Goal: Ask a question

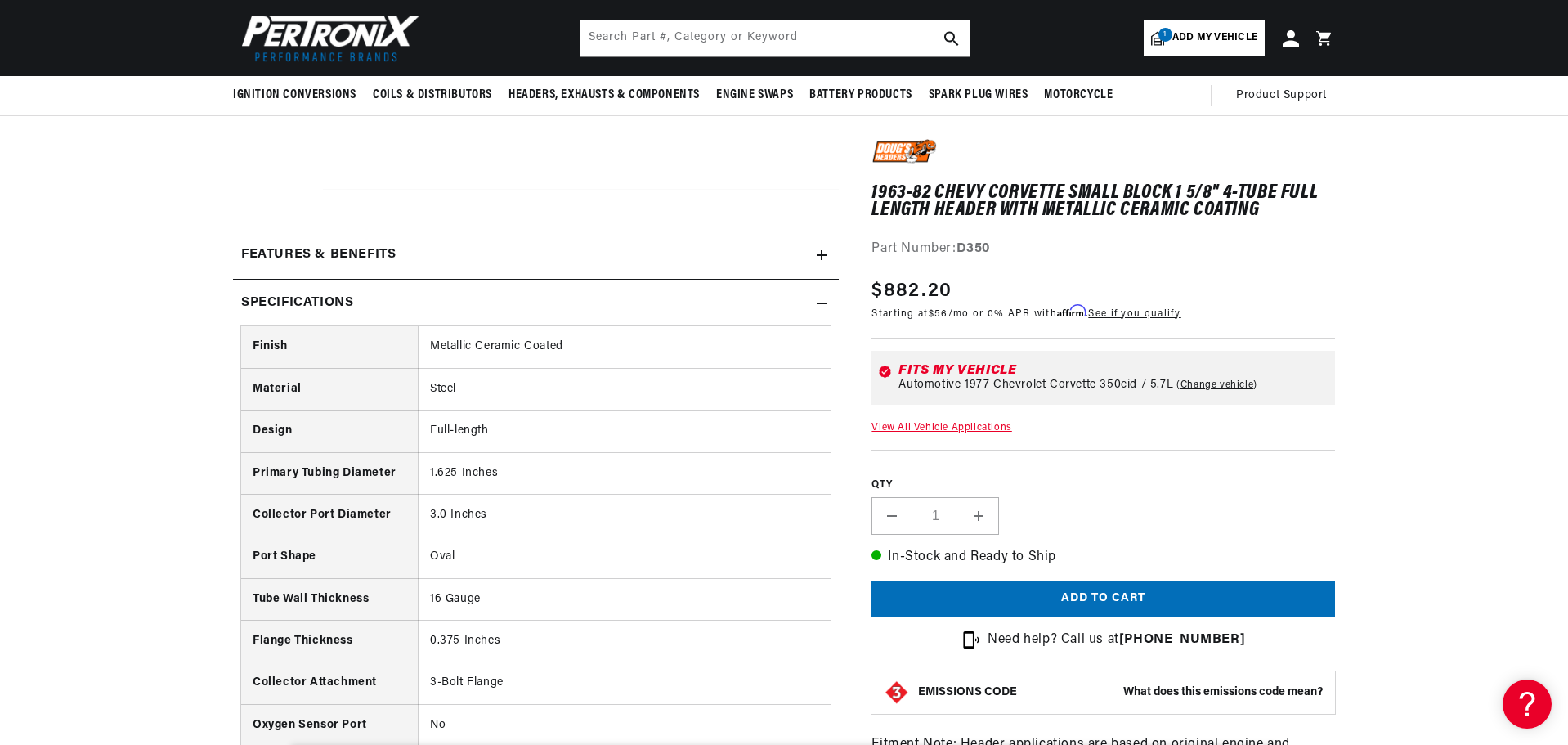
click at [744, 249] on div "Features & Benefits" at bounding box center [525, 254] width 584 height 21
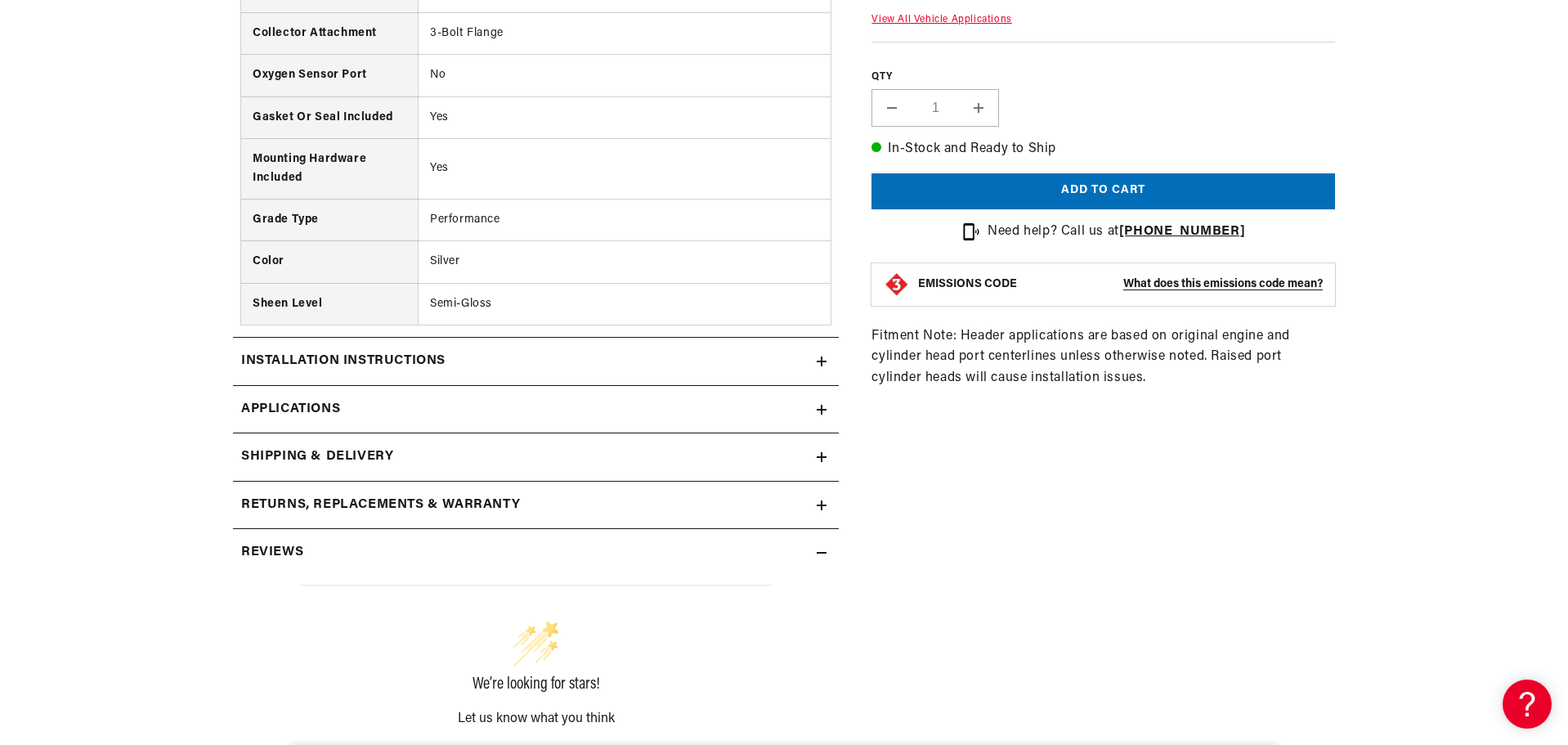
click at [333, 495] on h2 "Returns, Replacements & Warranty" at bounding box center [381, 505] width 278 height 21
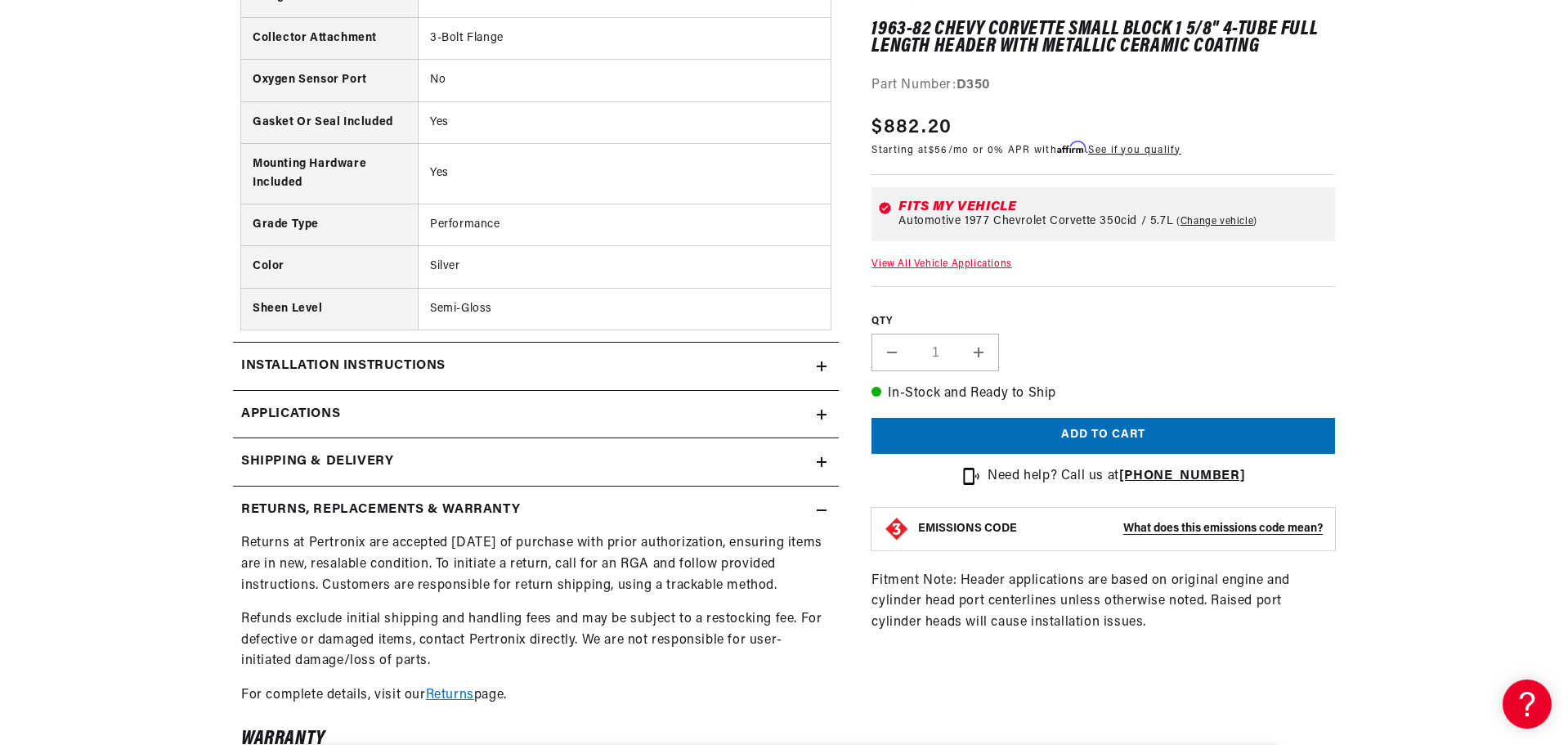
scroll to position [1635, 0]
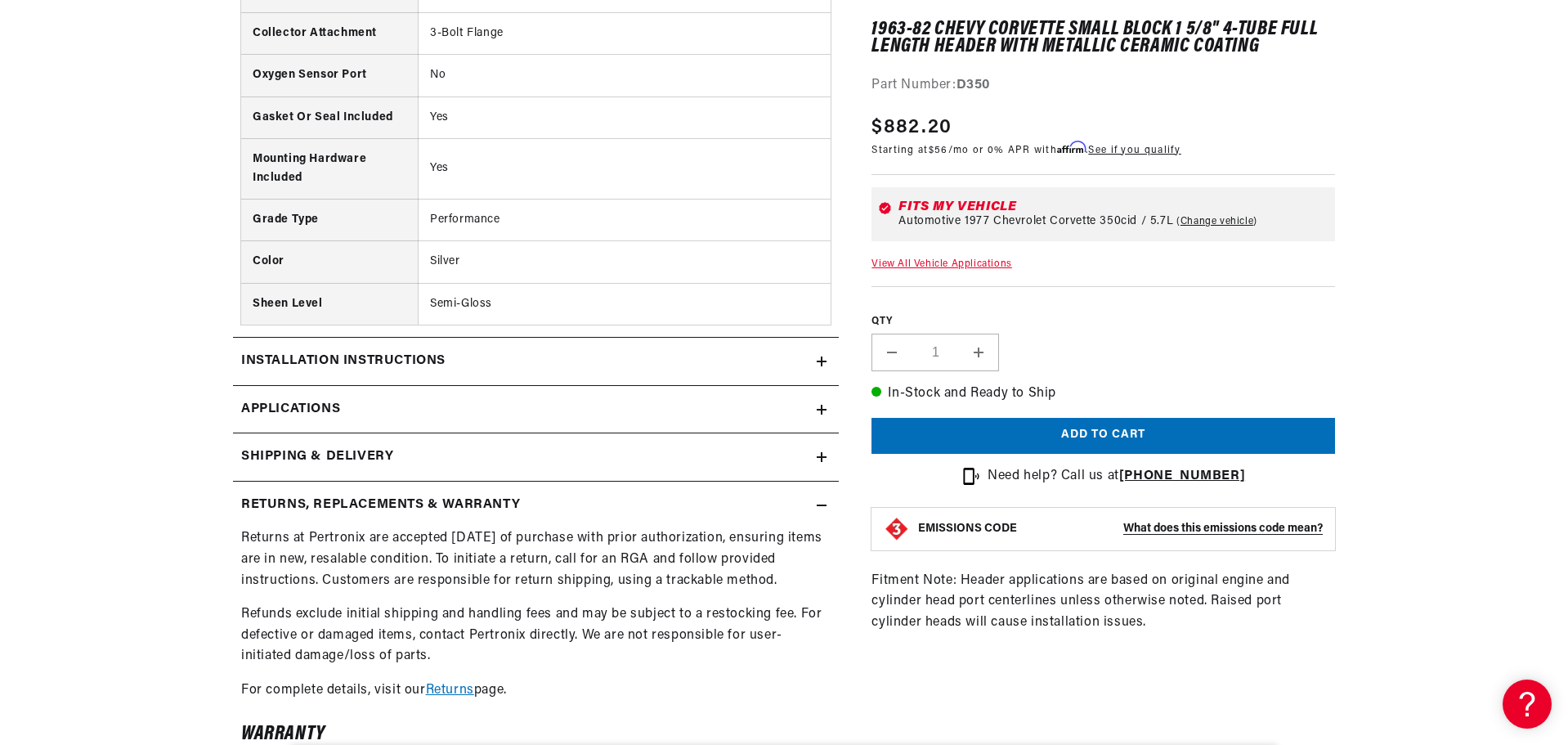
click at [333, 399] on span "Applications" at bounding box center [291, 409] width 99 height 21
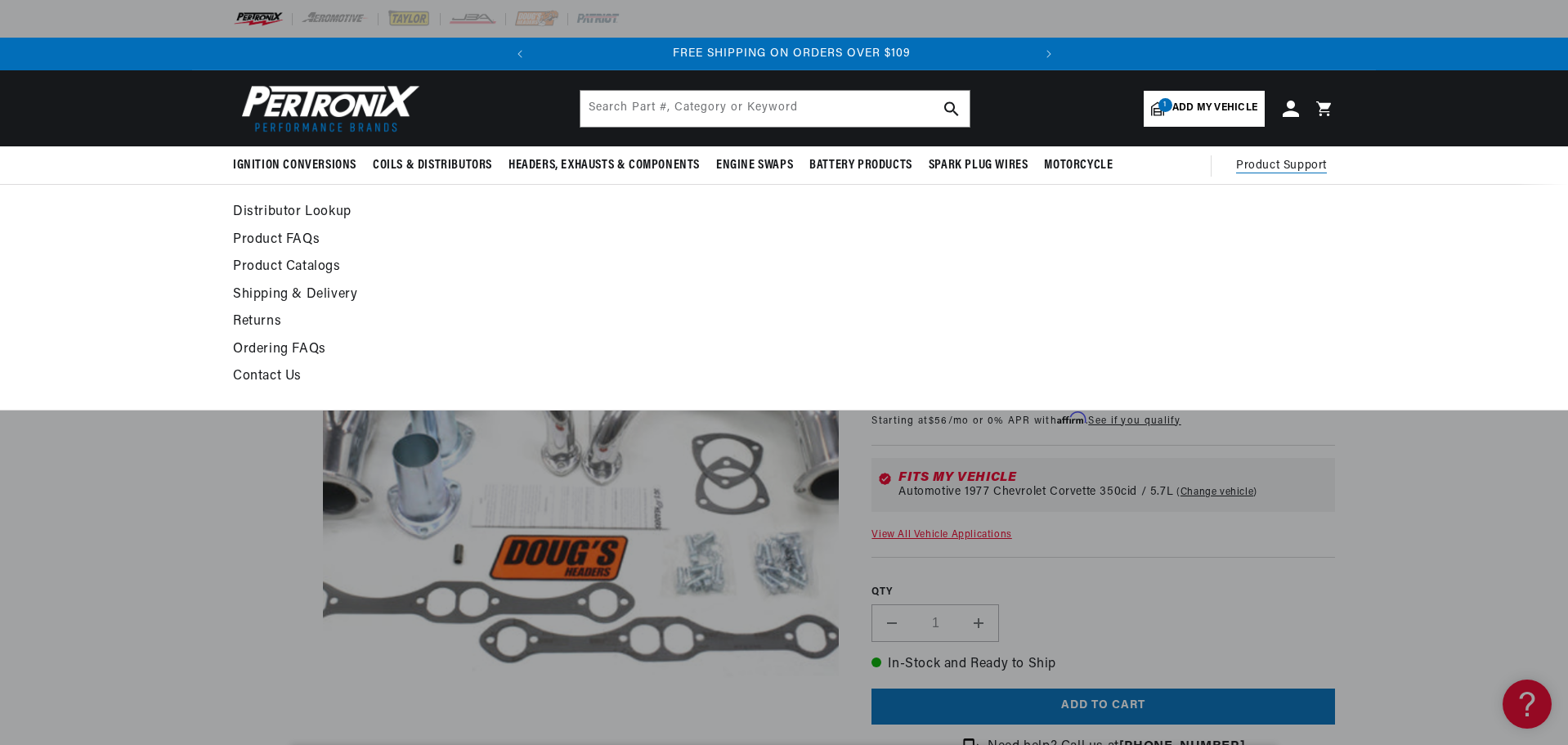
scroll to position [0, 496]
drag, startPoint x: 1286, startPoint y: 164, endPoint x: 286, endPoint y: 378, distance: 1022.6
click at [286, 378] on link "Contact Us" at bounding box center [635, 377] width 803 height 23
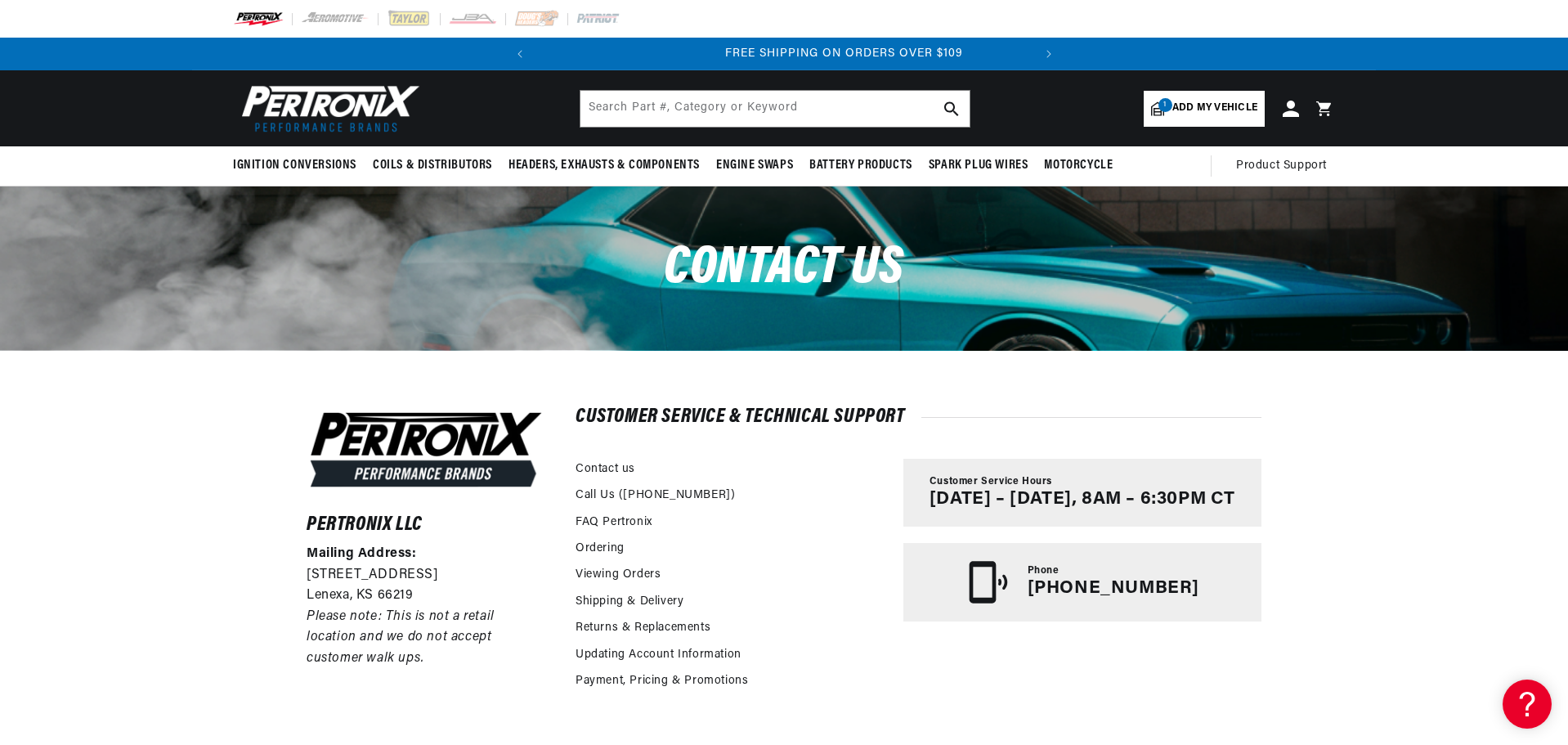
scroll to position [0, 496]
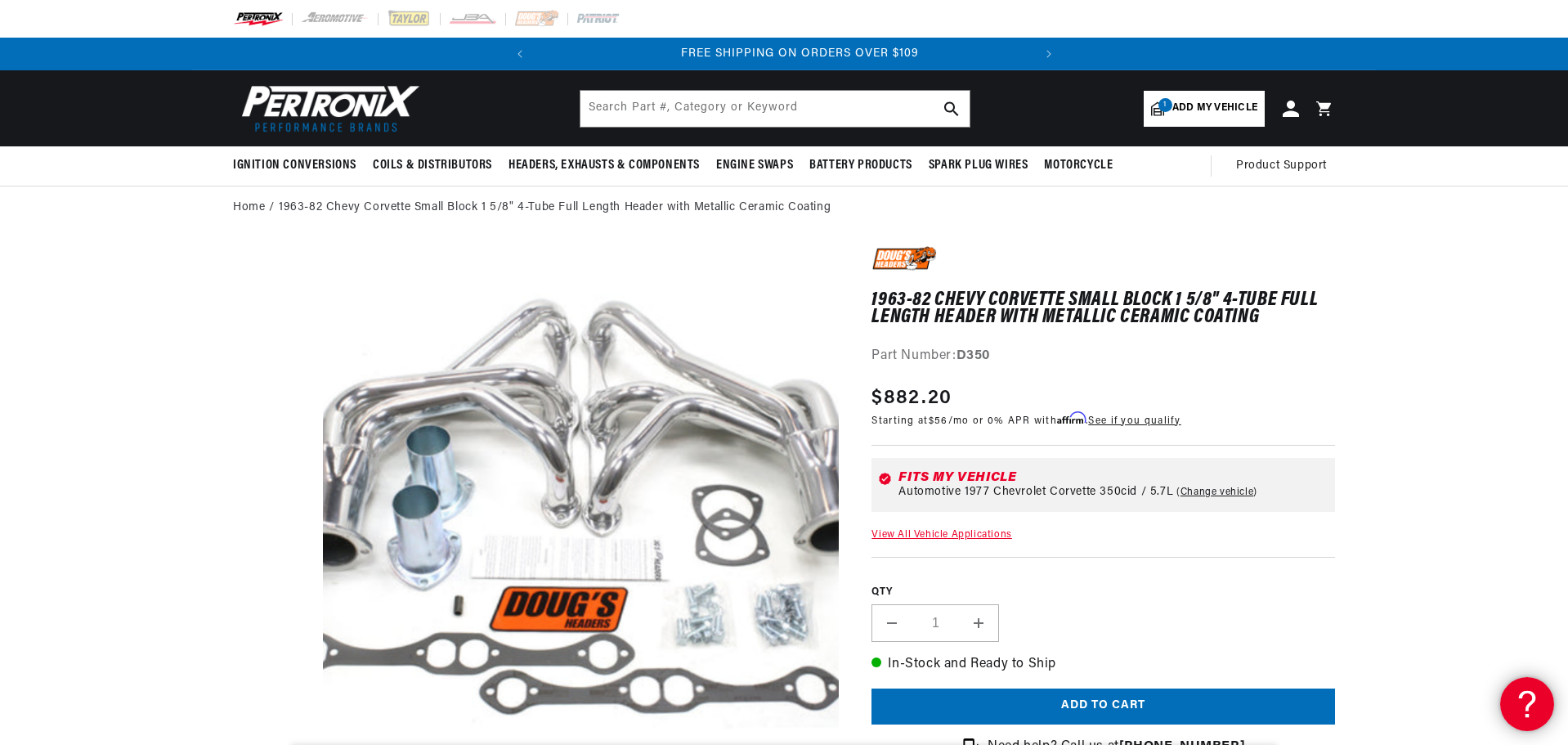
scroll to position [0, 496]
click at [1526, 700] on use at bounding box center [1524, 701] width 16 height 24
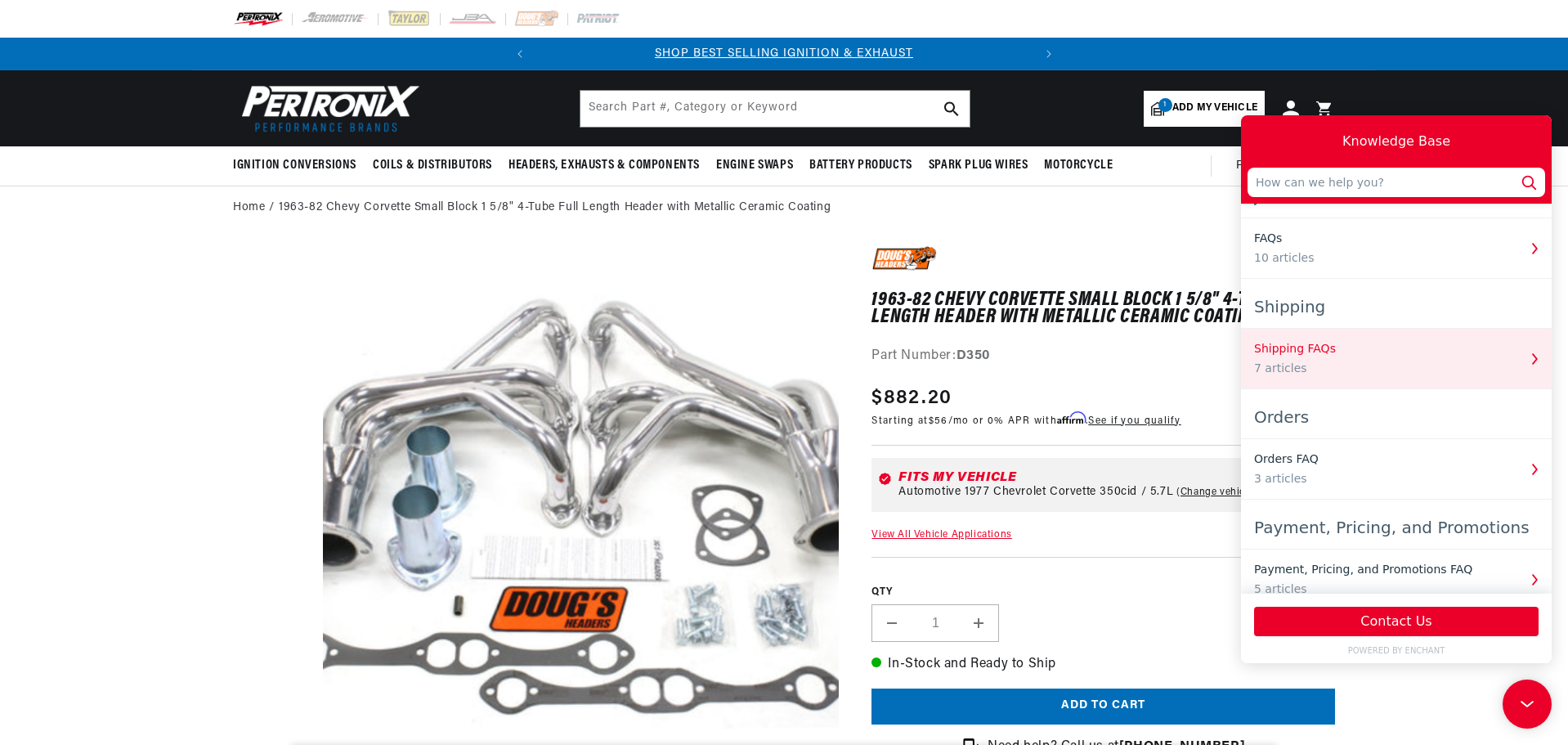
scroll to position [0, 0]
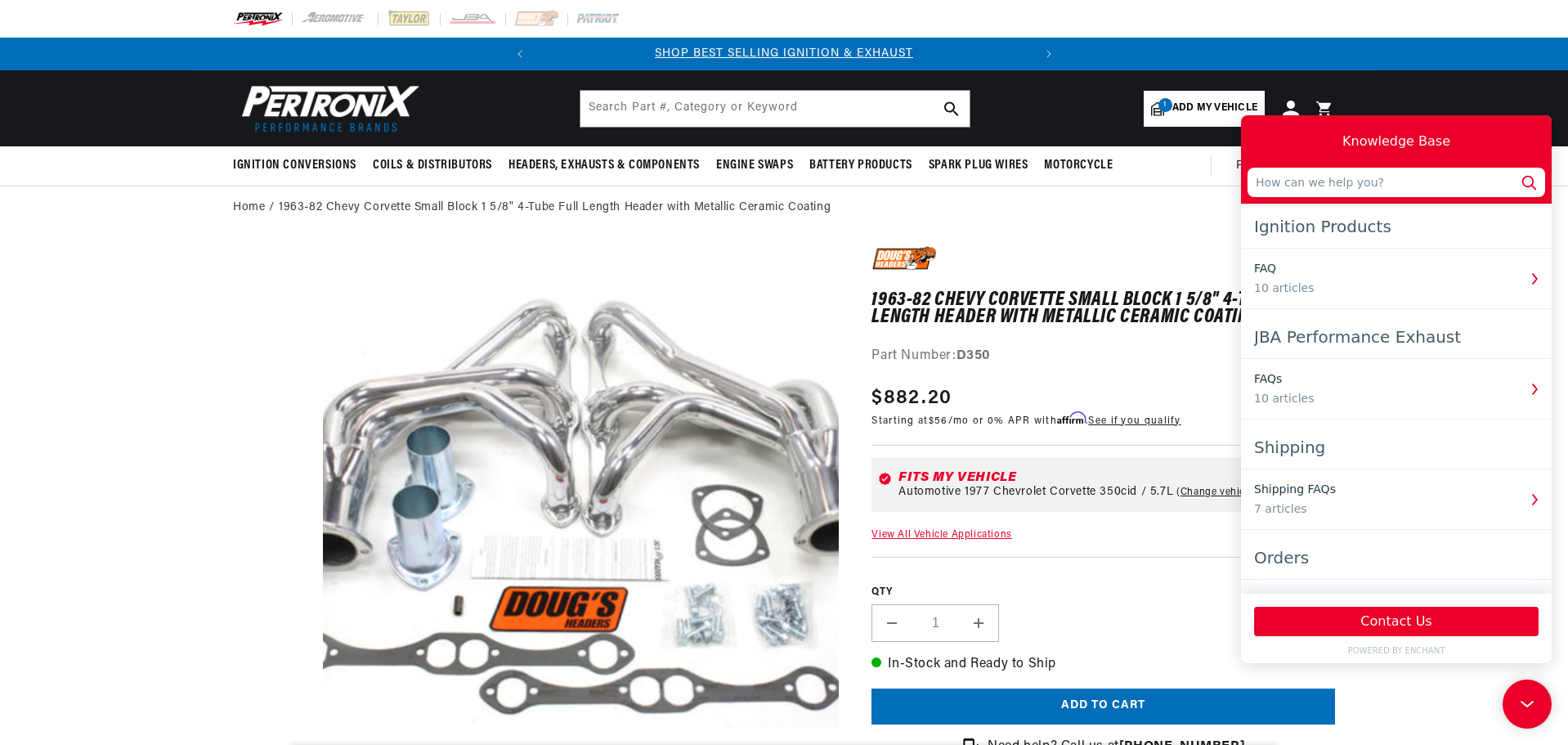
click at [1351, 185] on input "text" at bounding box center [1395, 182] width 298 height 29
click at [1332, 183] on input "what is the posrt shape and size on a D350 header" at bounding box center [1395, 182] width 298 height 29
click at [1512, 179] on input "what is the port shape and size on a D350 header" at bounding box center [1395, 182] width 298 height 29
type input "what is the port shape and size on a D350 header?"
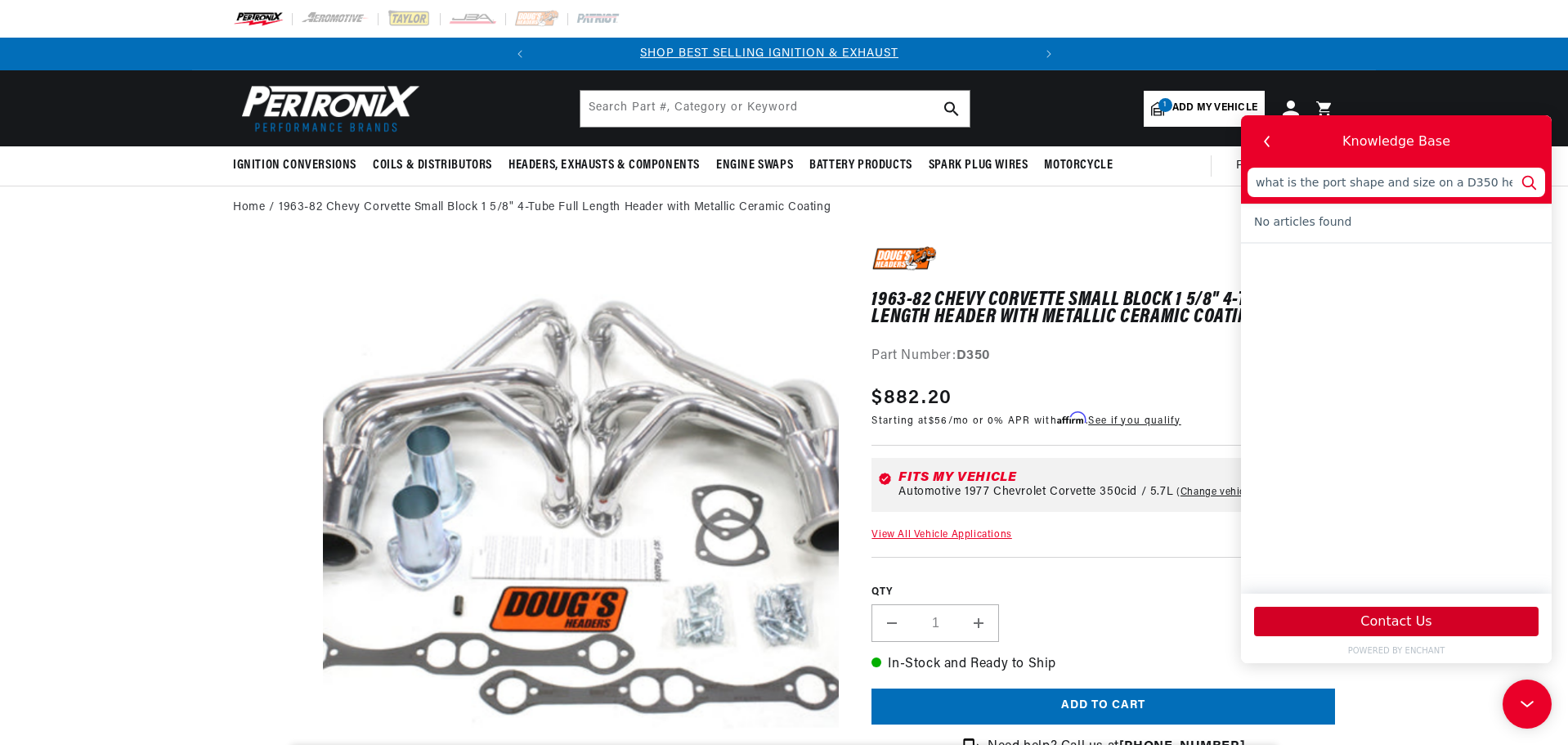
scroll to position [0, 0]
click at [1405, 621] on button "Contact Us" at bounding box center [1395, 621] width 284 height 29
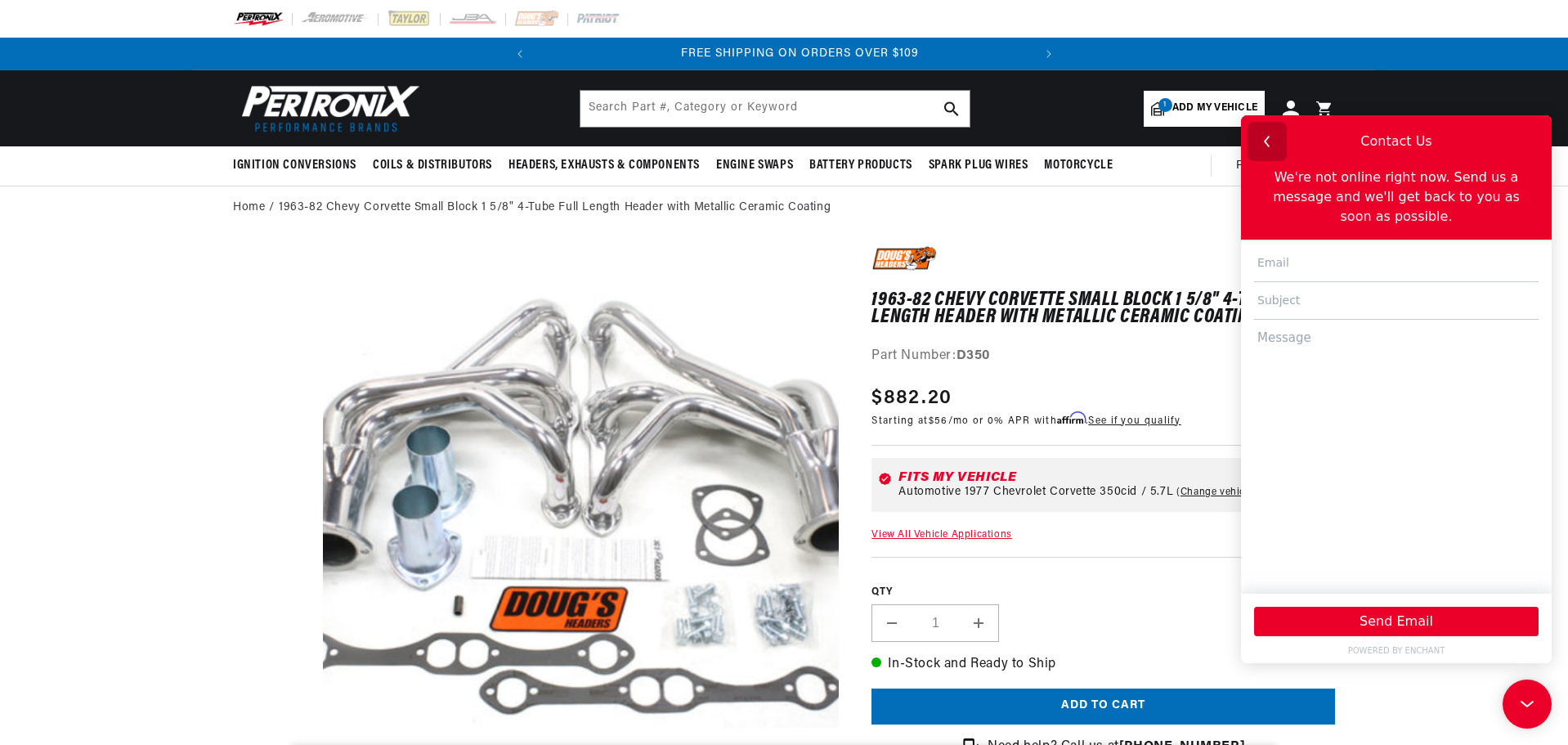
scroll to position [0, 496]
click at [1261, 138] on icon "button" at bounding box center [1266, 141] width 21 height 21
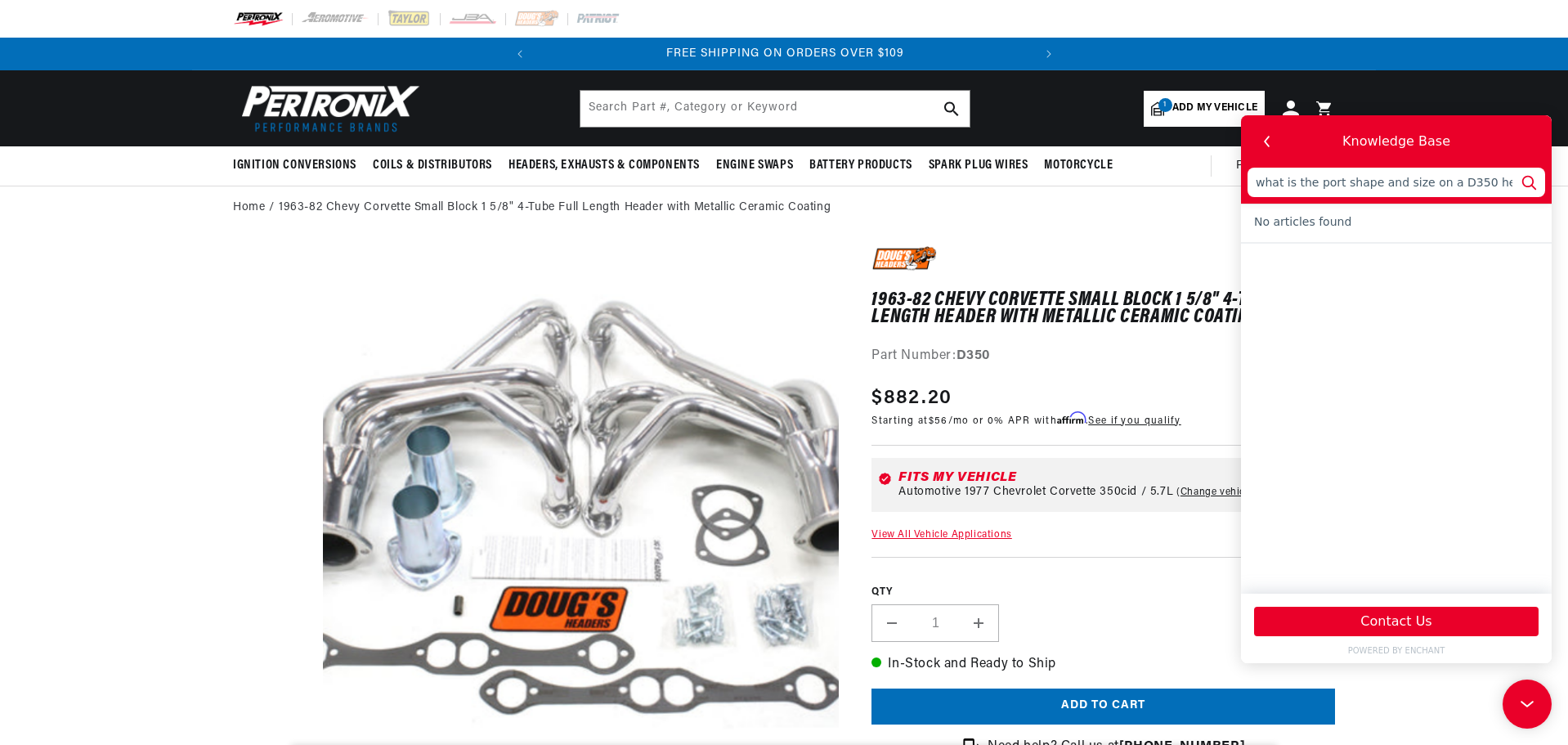
click at [1269, 143] on icon "button" at bounding box center [1266, 141] width 21 height 21
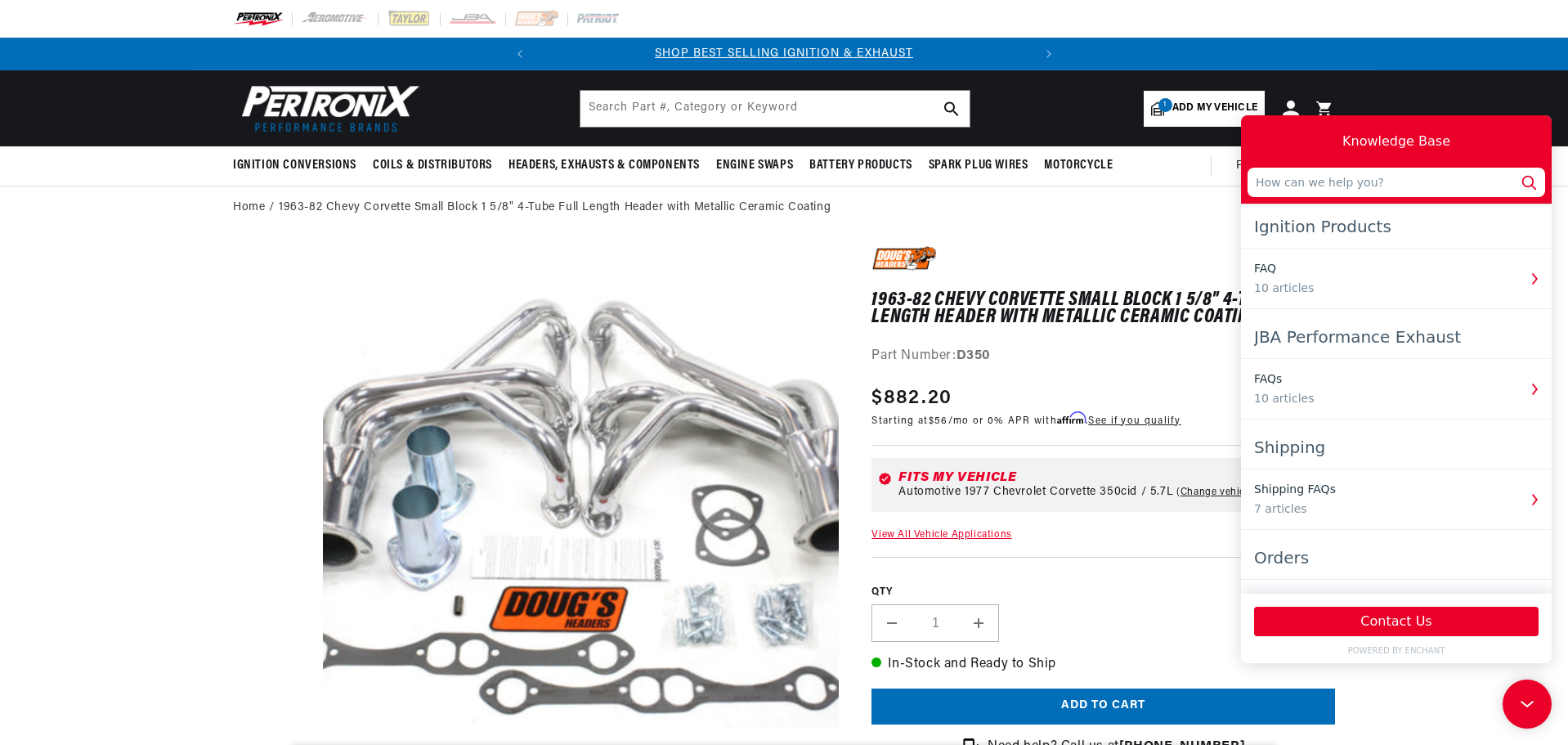
click at [1345, 175] on input "text" at bounding box center [1395, 182] width 298 height 29
click at [1337, 185] on input "text" at bounding box center [1395, 182] width 298 height 29
click at [1368, 183] on input "text" at bounding box center [1395, 182] width 298 height 29
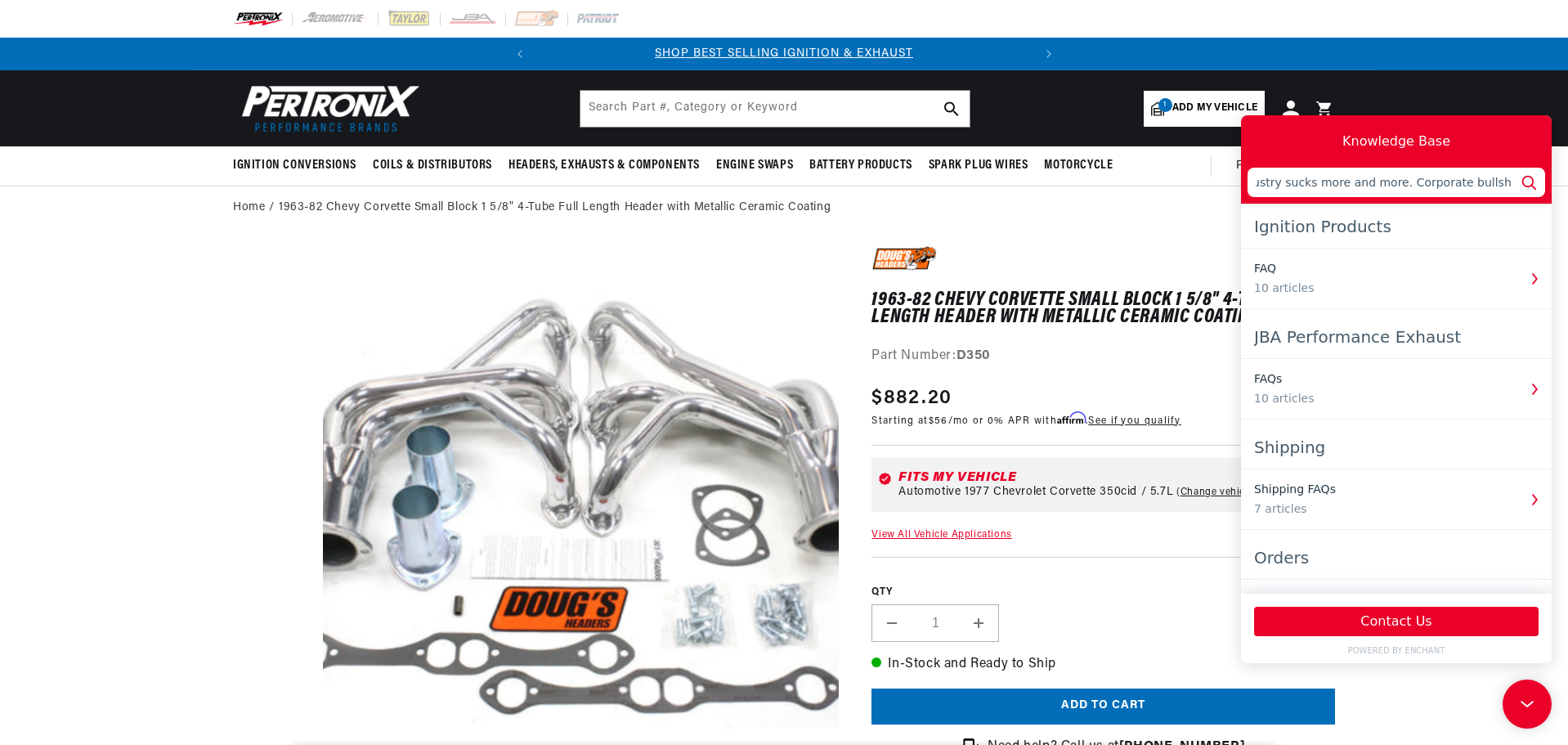
scroll to position [0, 410]
type input "useless fucking website, no service on the phones, no wonder this industry suck…"
click at [1524, 688] on icon at bounding box center [1524, 701] width 24 height 122
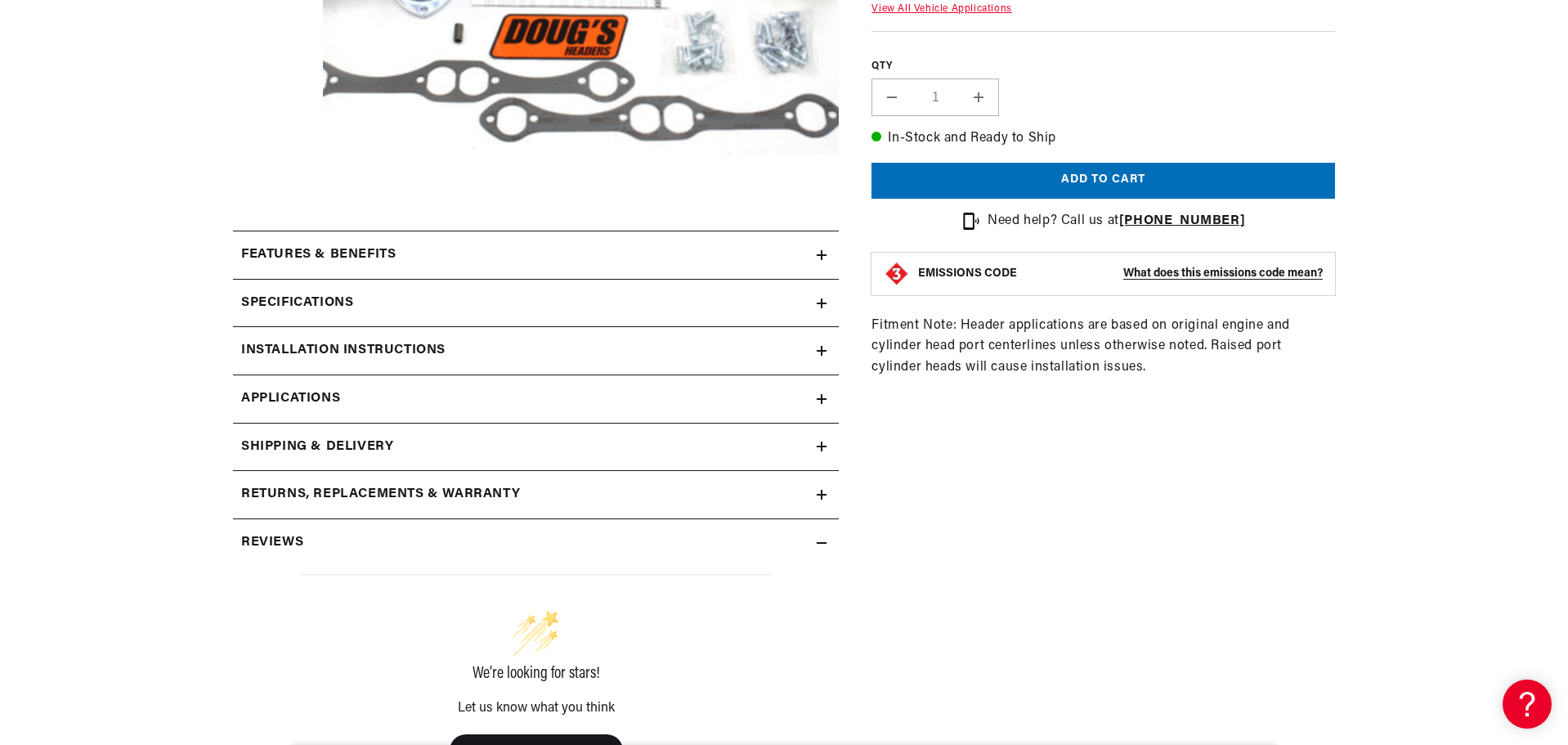
scroll to position [0, 496]
click at [371, 346] on h2 "Installation instructions" at bounding box center [344, 350] width 205 height 21
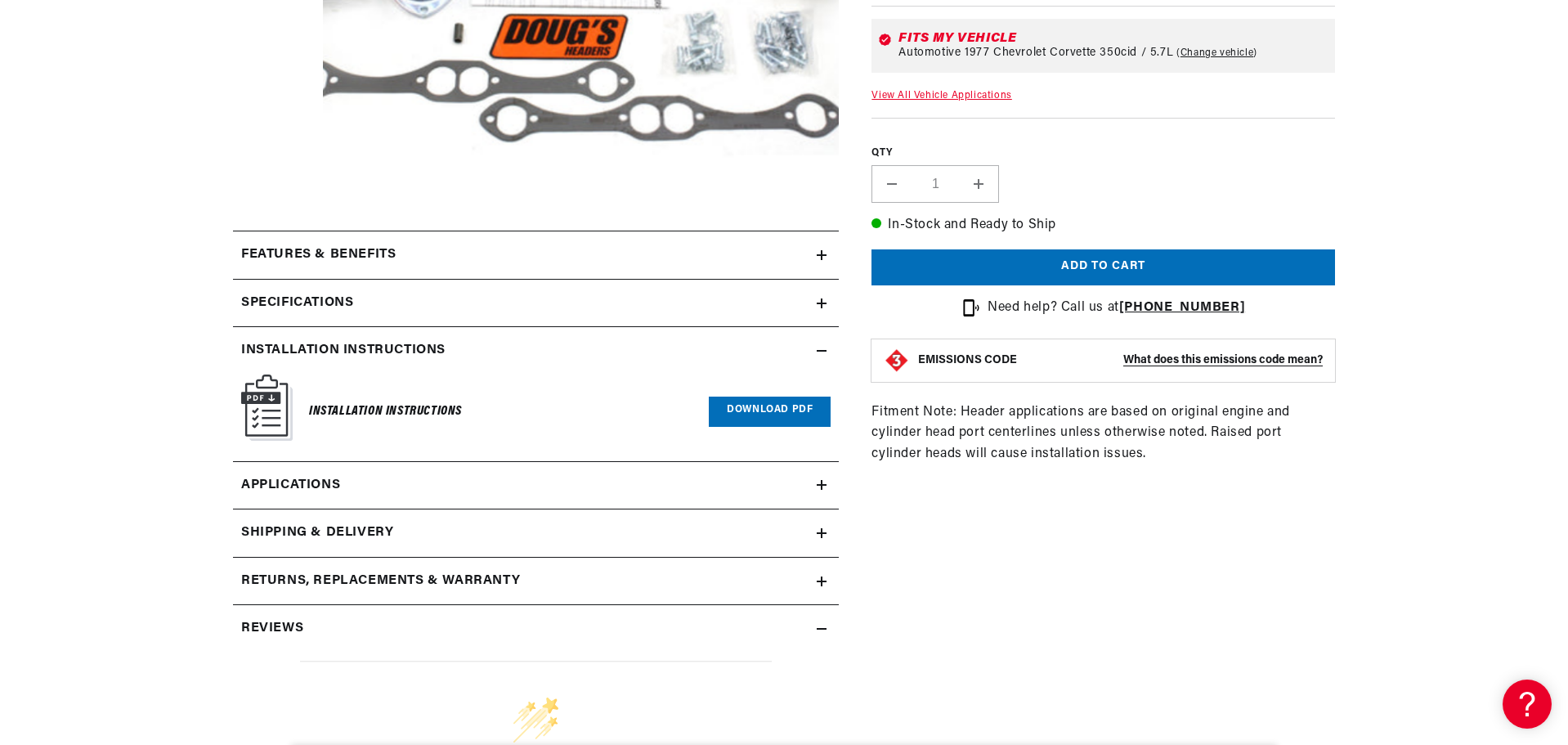
click at [762, 408] on link "Download PDF" at bounding box center [769, 412] width 122 height 30
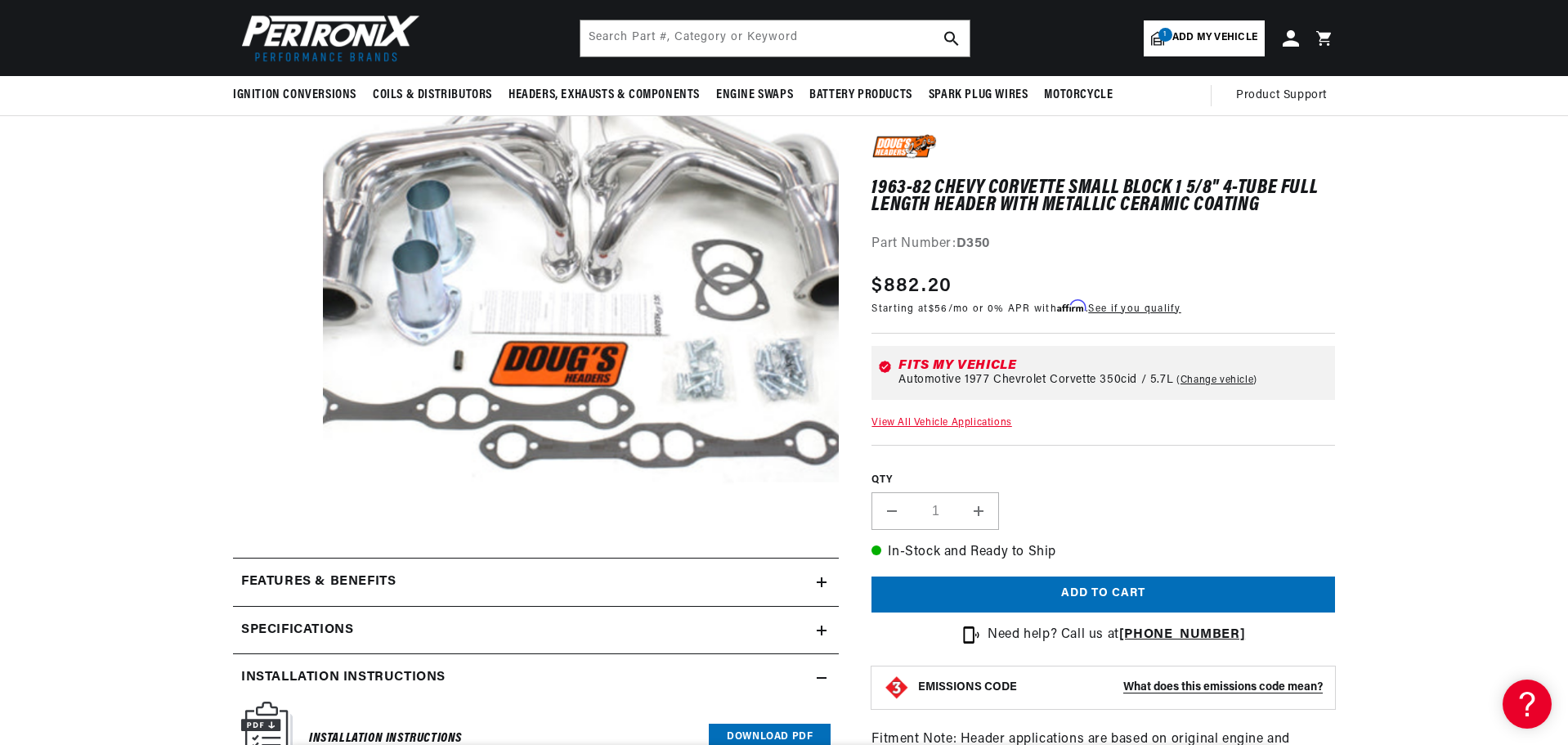
scroll to position [0, 0]
